Goal: Task Accomplishment & Management: Manage account settings

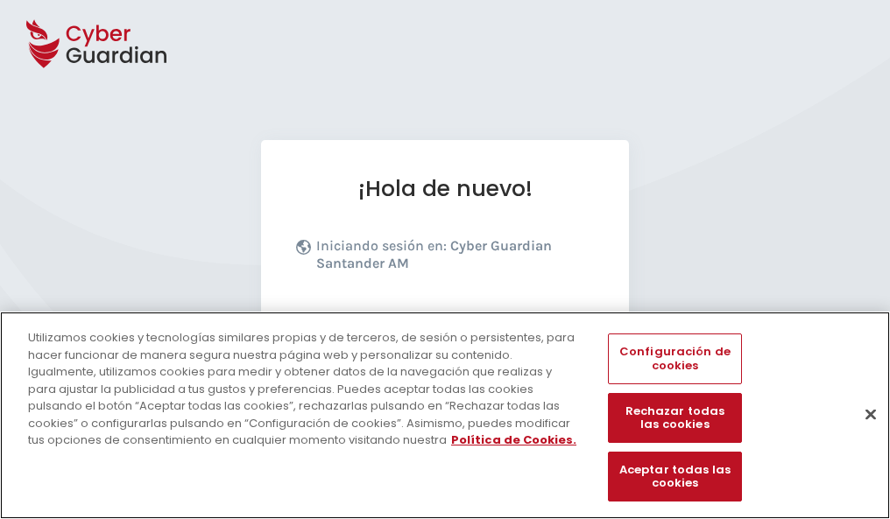
scroll to position [215, 0]
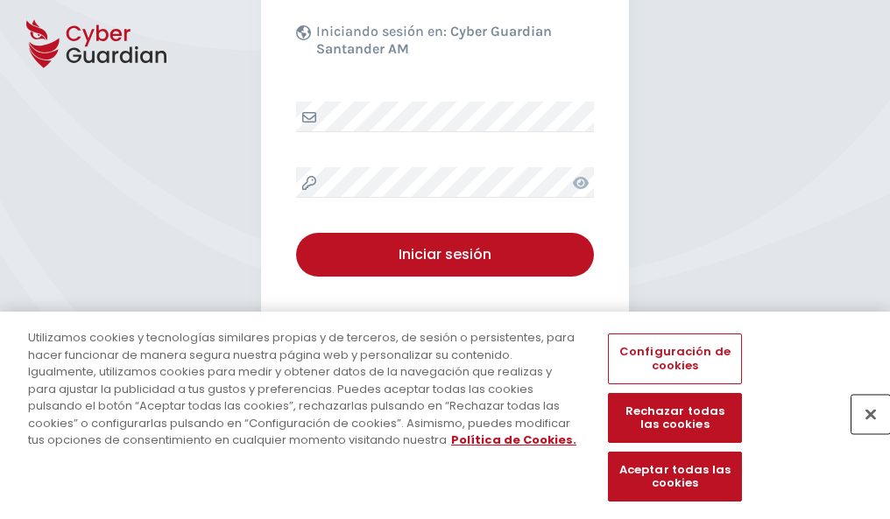
click at [862, 433] on button "Cerrar" at bounding box center [870, 414] width 39 height 39
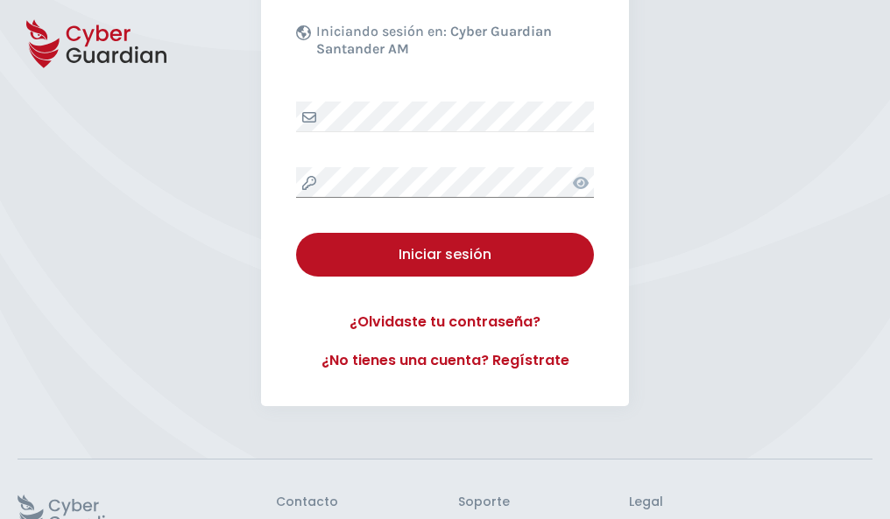
scroll to position [341, 0]
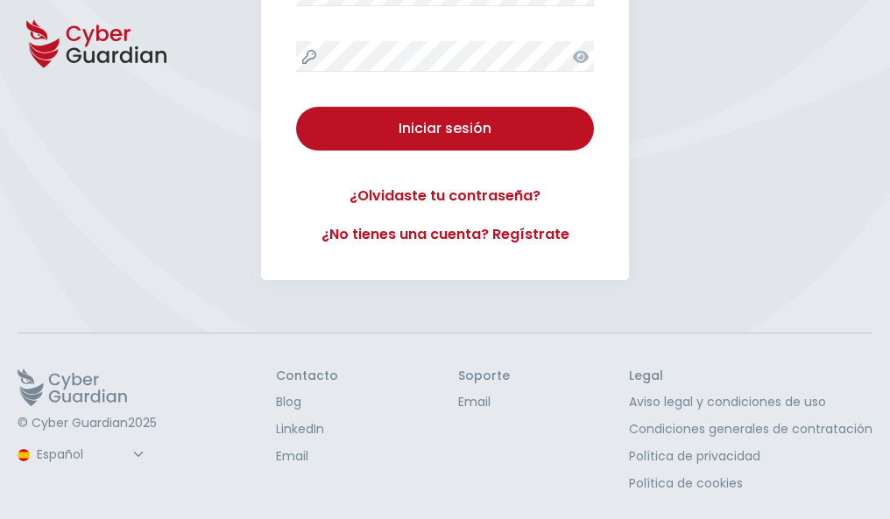
click at [296, 107] on button "Iniciar sesión" at bounding box center [445, 129] width 298 height 44
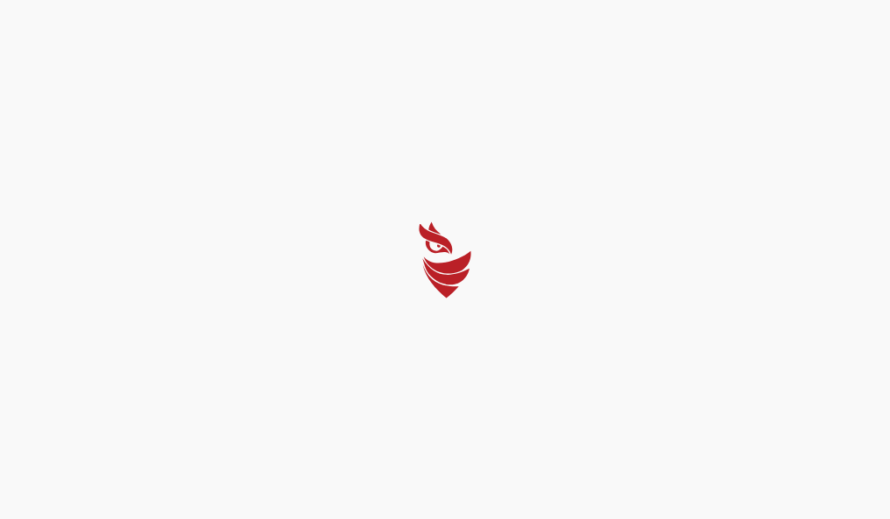
scroll to position [0, 0]
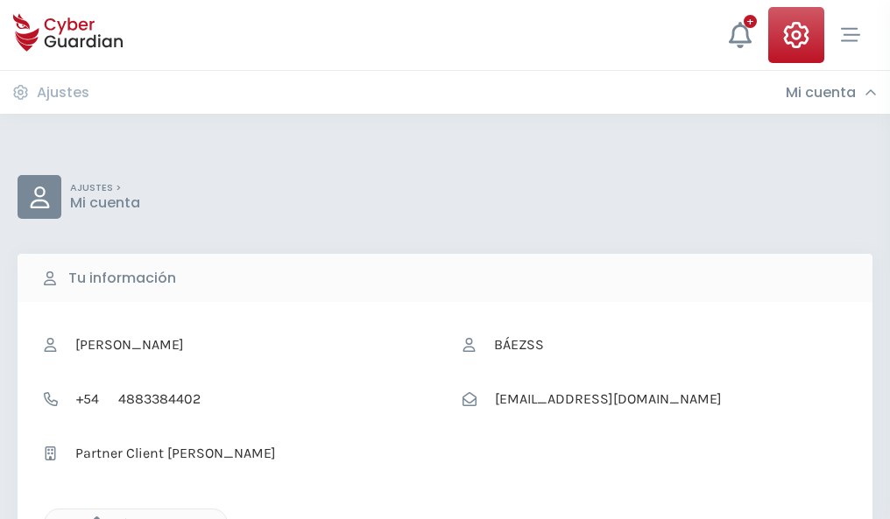
click at [92, 517] on icon "button" at bounding box center [92, 524] width 15 height 15
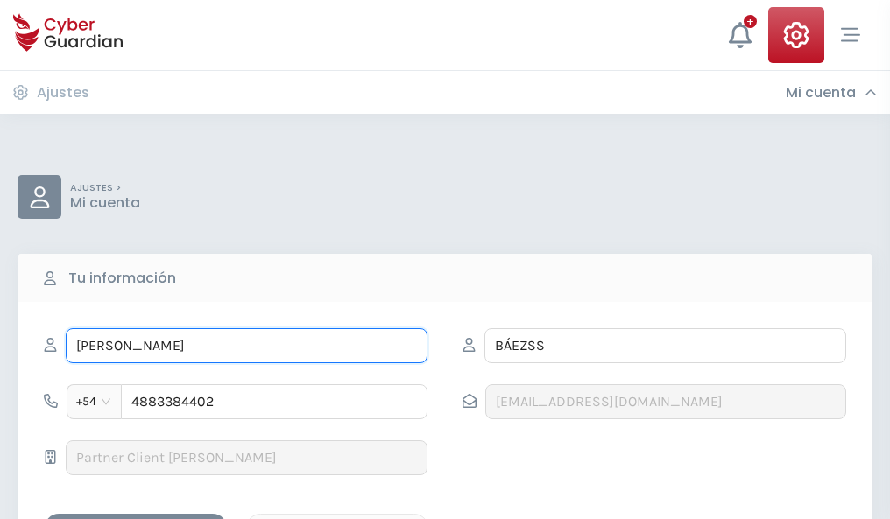
click at [246, 346] on input "MARÍA PILARSS" at bounding box center [247, 345] width 362 height 35
type input "M"
type input "Benito"
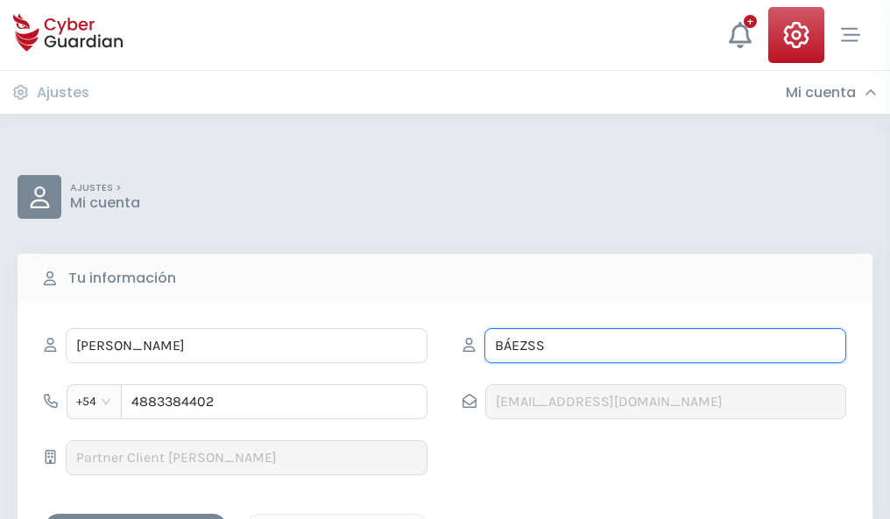
click at [665, 346] on input "BÁEZSS" at bounding box center [665, 345] width 362 height 35
type input "B"
type input "Mora"
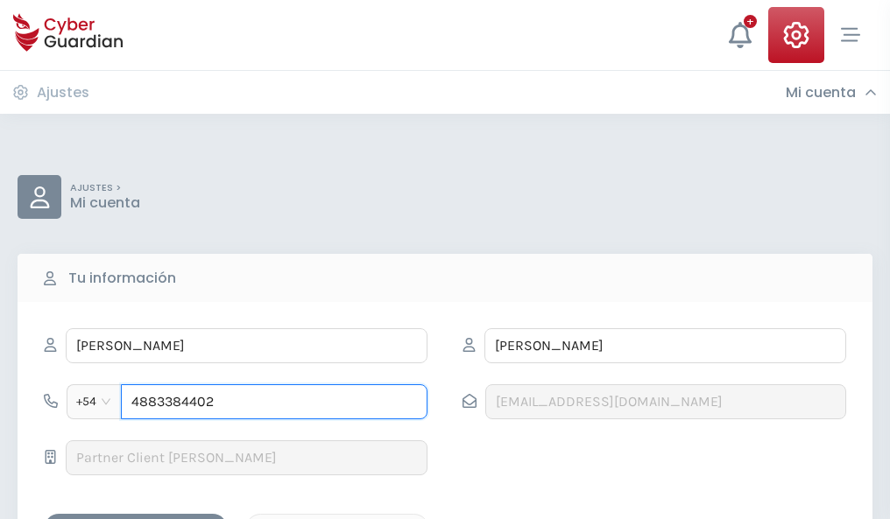
click at [274, 402] on input "4883384402" at bounding box center [274, 401] width 306 height 35
type input "4"
type input "4828346193"
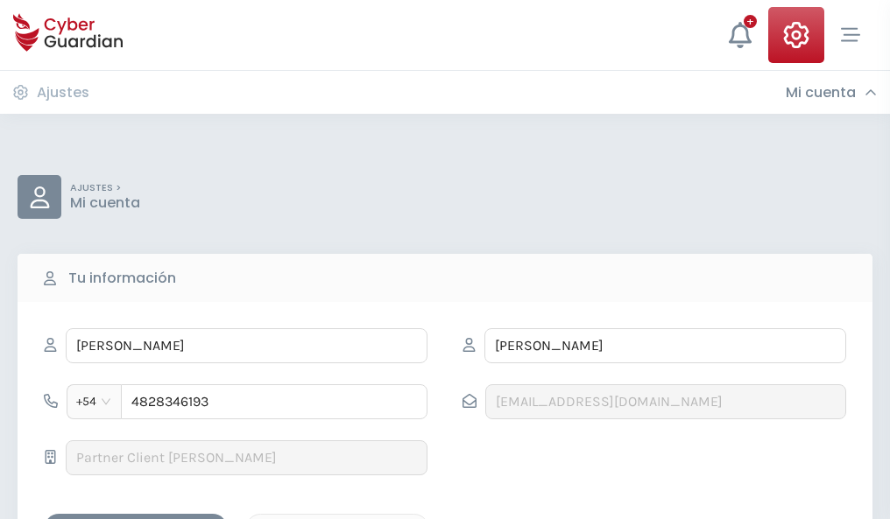
click at [136, 518] on div "Guardar cambios" at bounding box center [136, 529] width 158 height 22
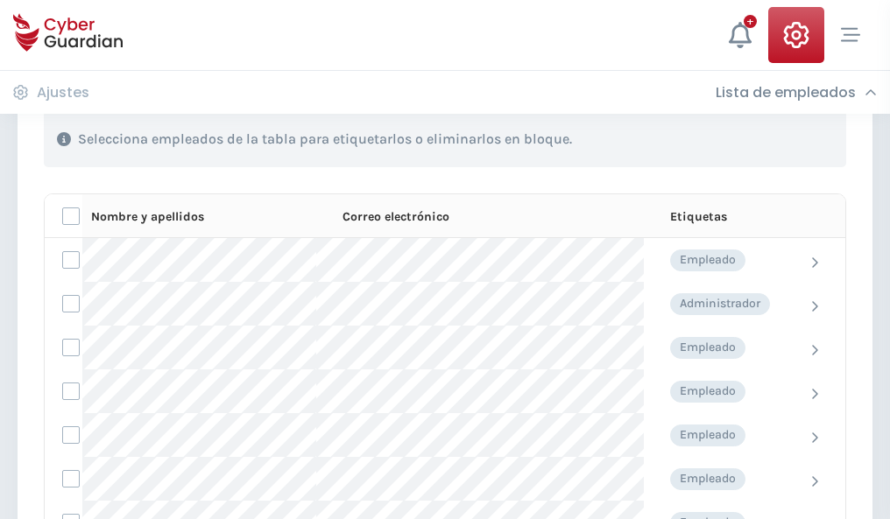
scroll to position [749, 0]
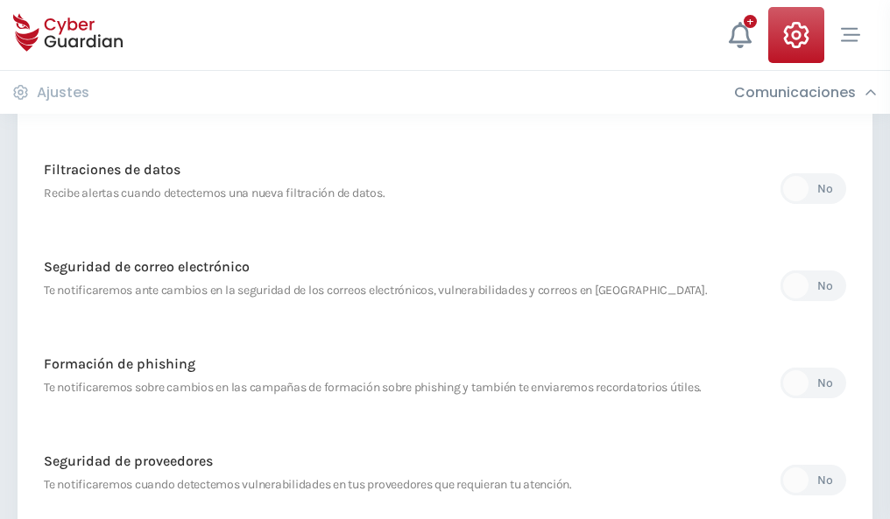
scroll to position [922, 0]
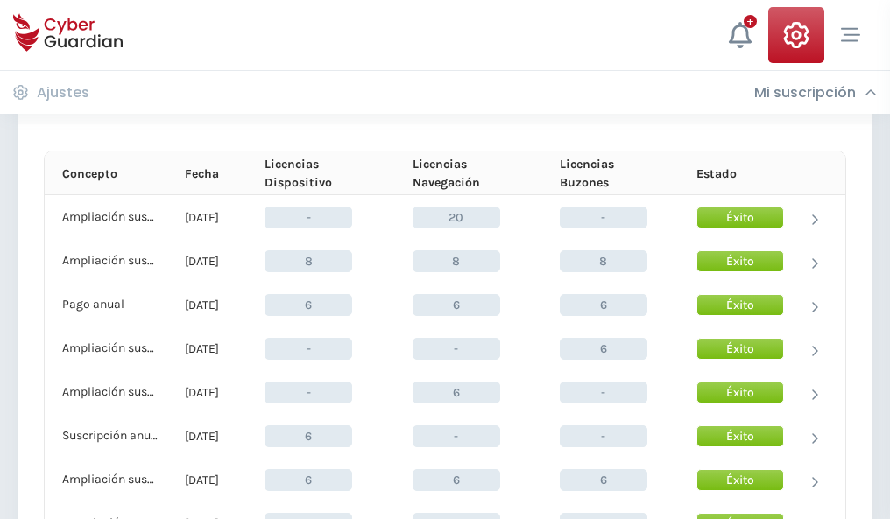
scroll to position [750, 0]
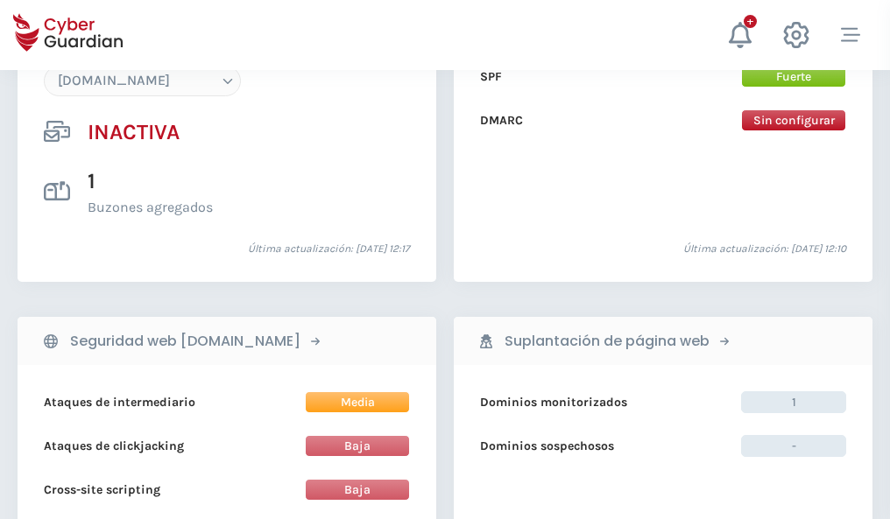
scroll to position [1648, 0]
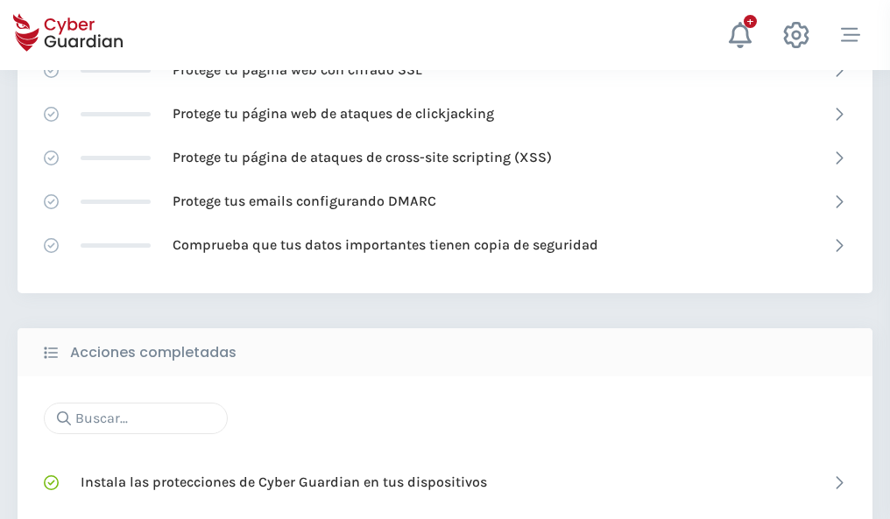
scroll to position [1166, 0]
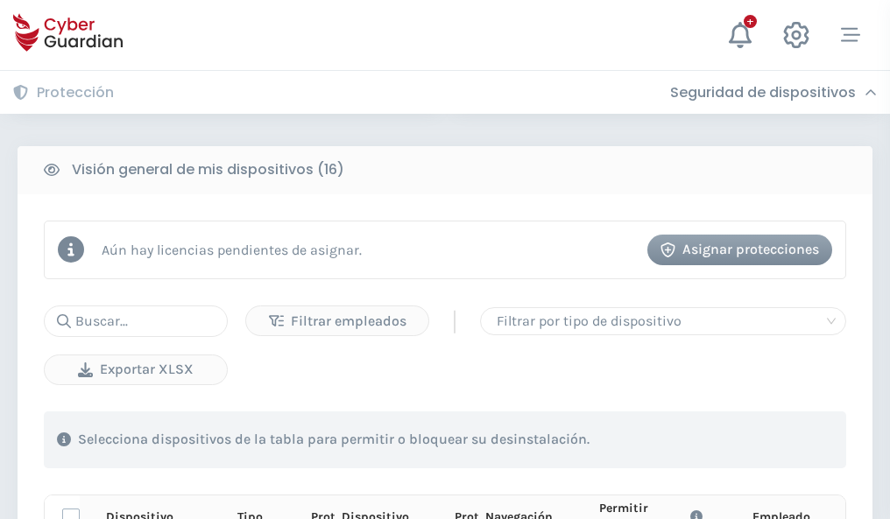
scroll to position [1547, 0]
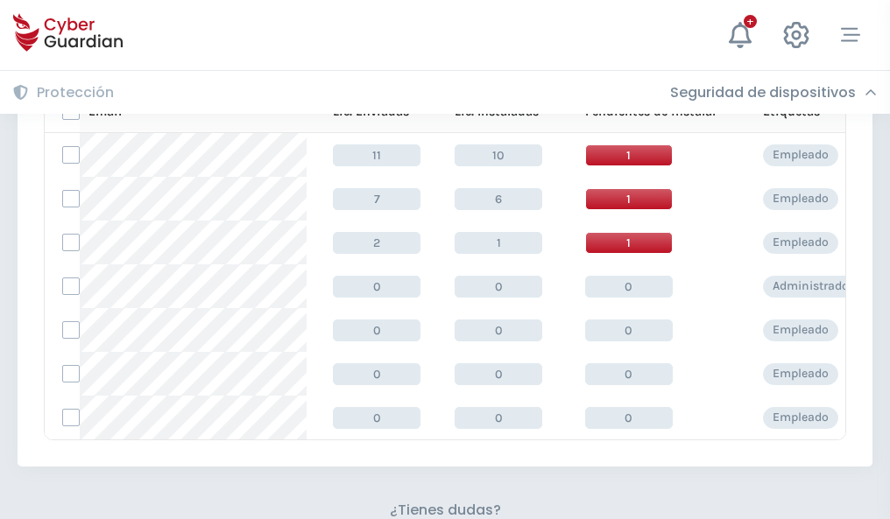
scroll to position [769, 0]
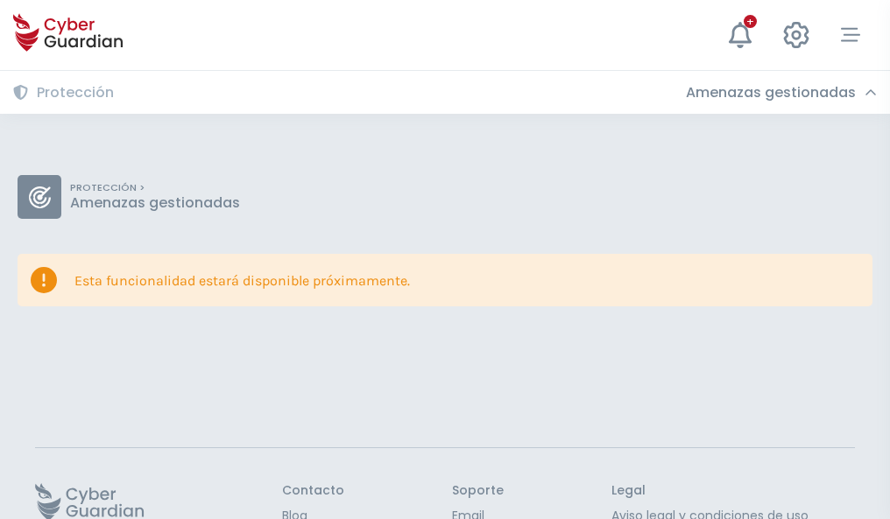
scroll to position [114, 0]
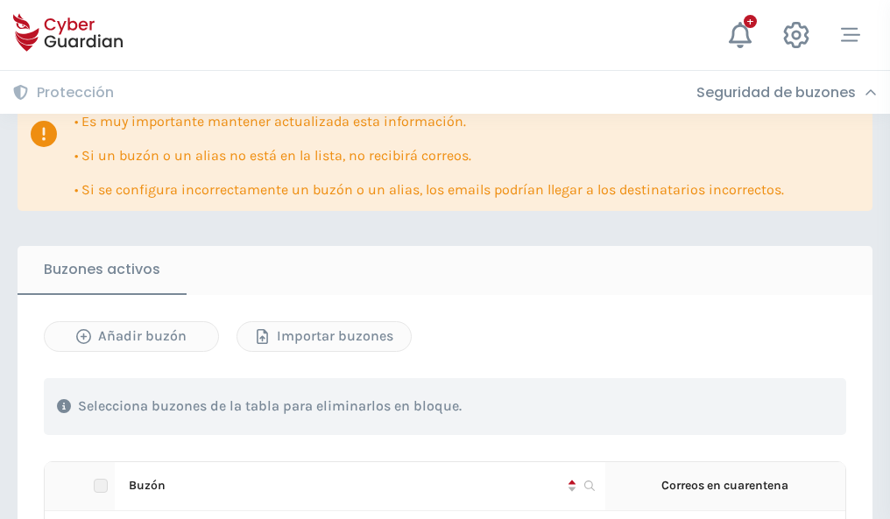
scroll to position [1068, 0]
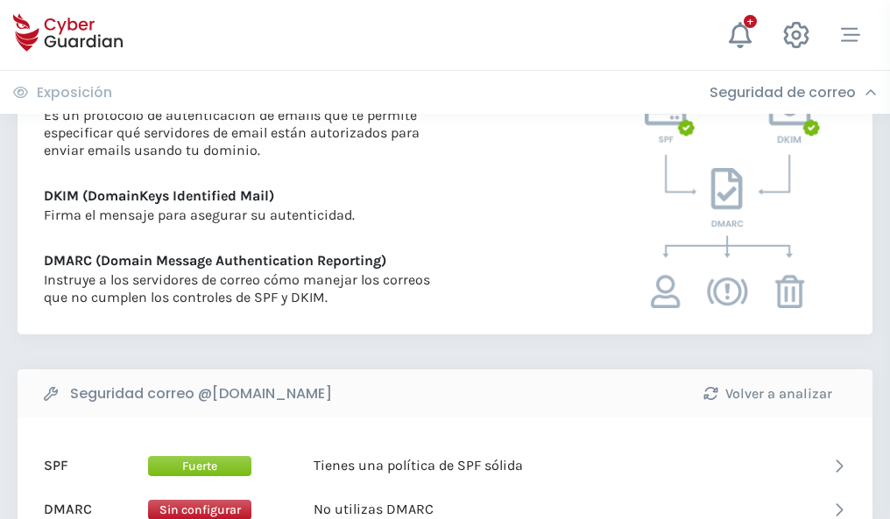
scroll to position [945, 0]
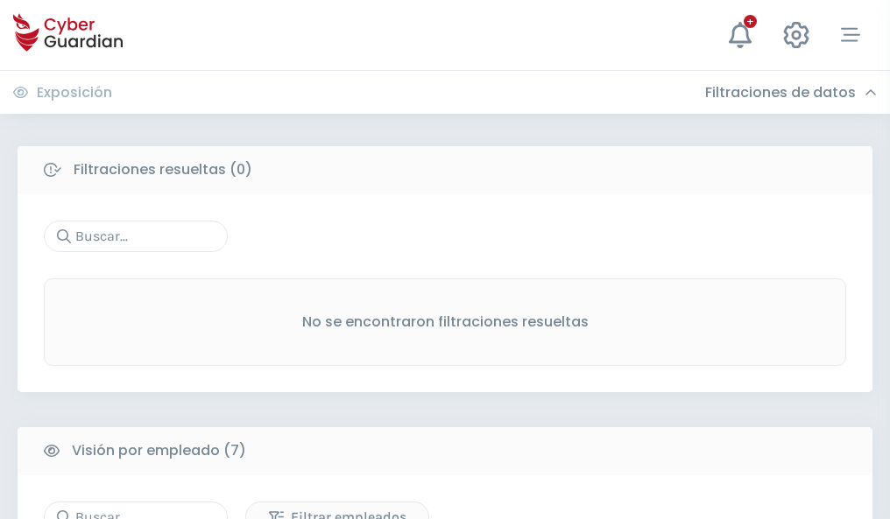
scroll to position [1448, 0]
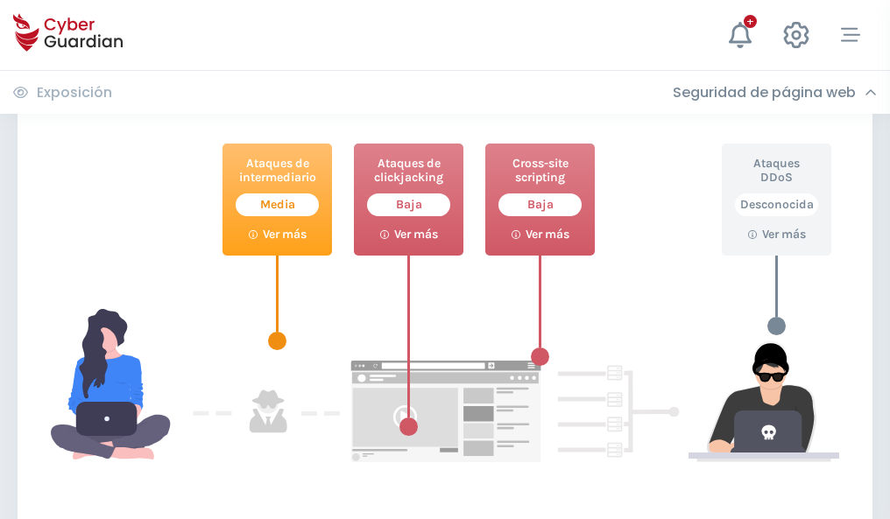
scroll to position [953, 0]
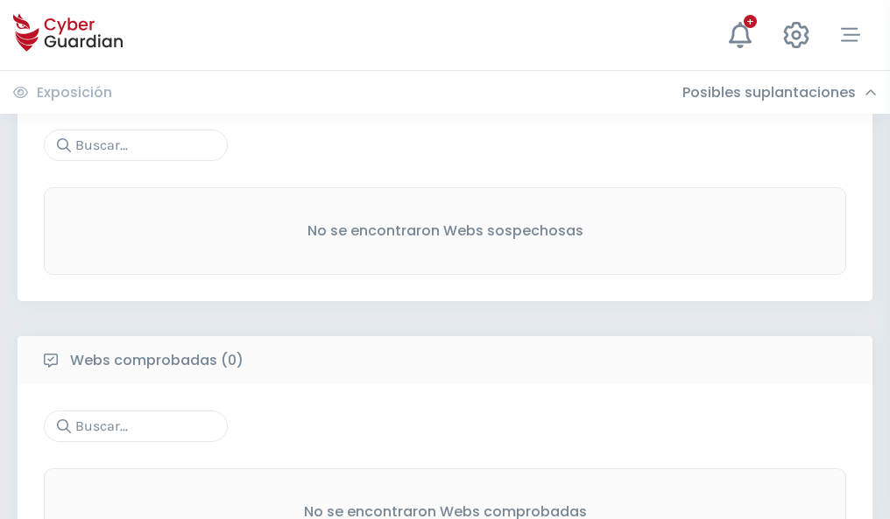
scroll to position [916, 0]
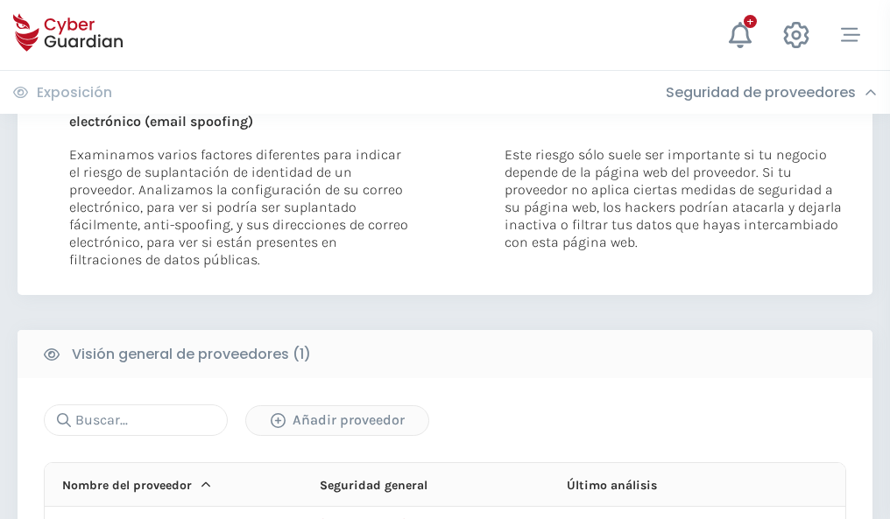
scroll to position [910, 0]
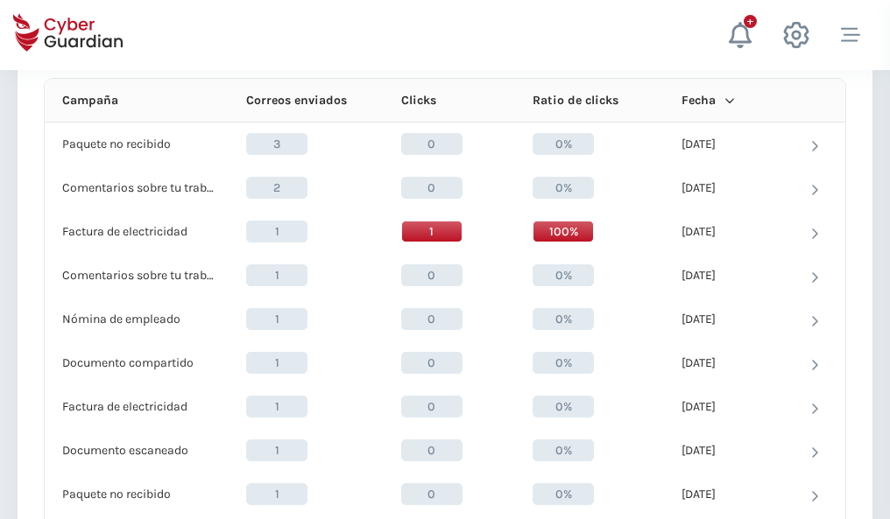
scroll to position [1570, 0]
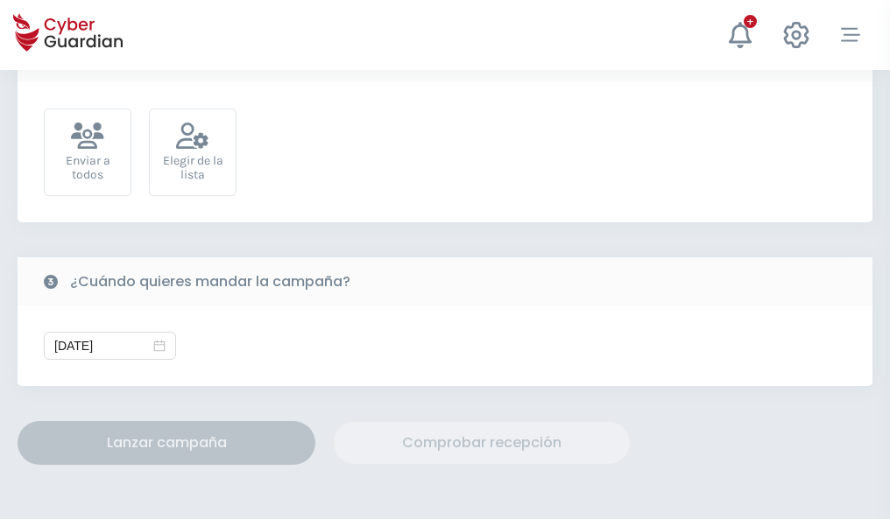
scroll to position [641, 0]
